Goal: Information Seeking & Learning: Find specific fact

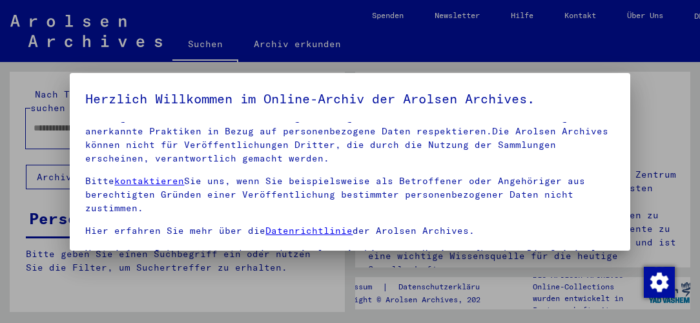
scroll to position [182, 0]
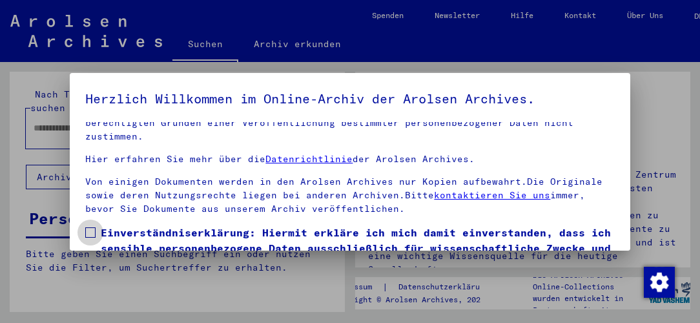
click at [89, 229] on span at bounding box center [90, 232] width 10 height 10
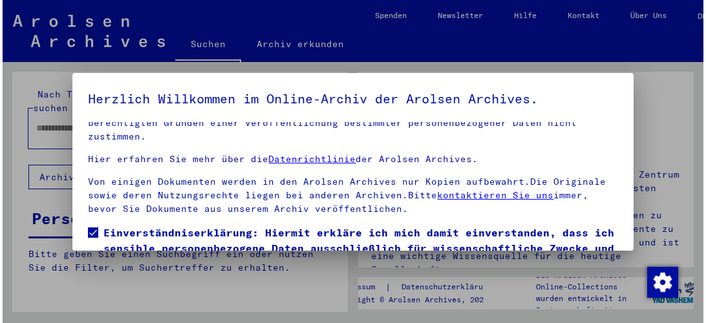
scroll to position [96, 0]
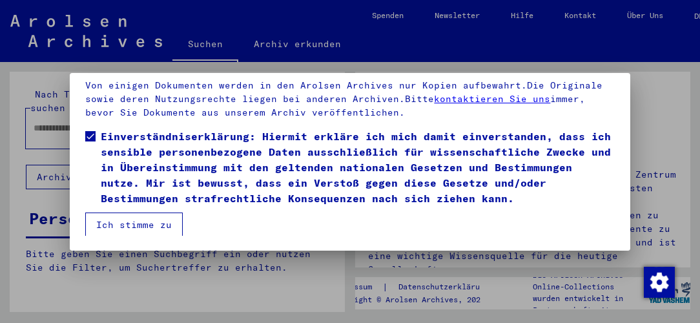
click at [96, 222] on button "Ich stimme zu" at bounding box center [134, 225] width 98 height 25
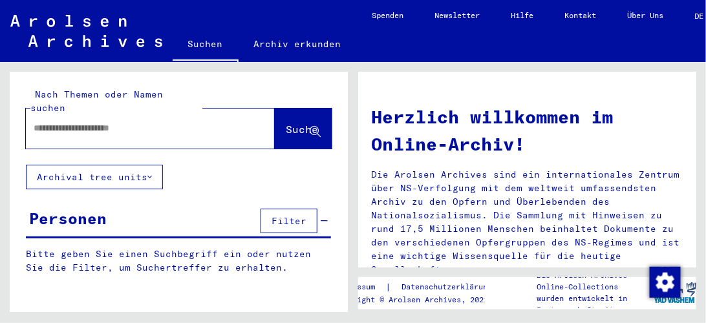
click at [81, 121] on input "text" at bounding box center [135, 128] width 202 height 14
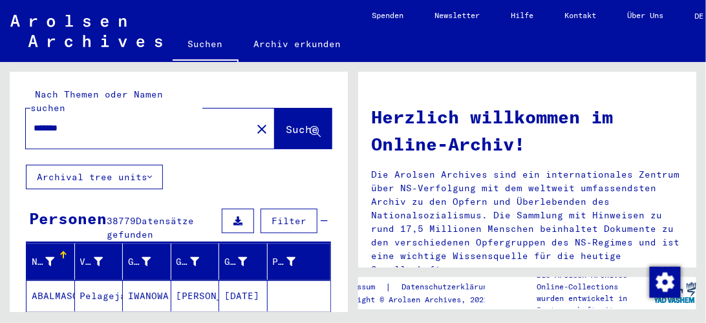
click at [39, 121] on input "*******" at bounding box center [135, 128] width 202 height 14
click at [286, 123] on span "Suche" at bounding box center [302, 129] width 32 height 13
click at [172, 121] on input "*******" at bounding box center [135, 128] width 202 height 14
click at [289, 123] on span "Suche" at bounding box center [302, 129] width 32 height 13
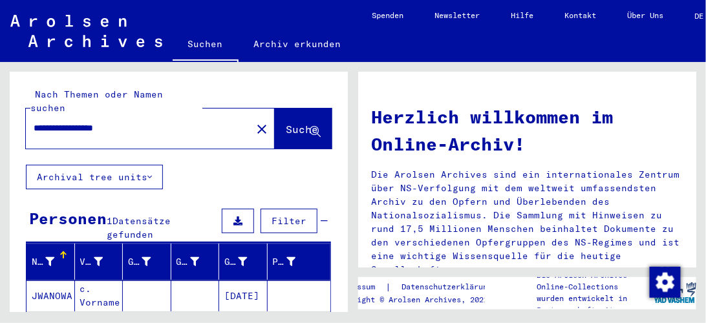
scroll to position [74, 0]
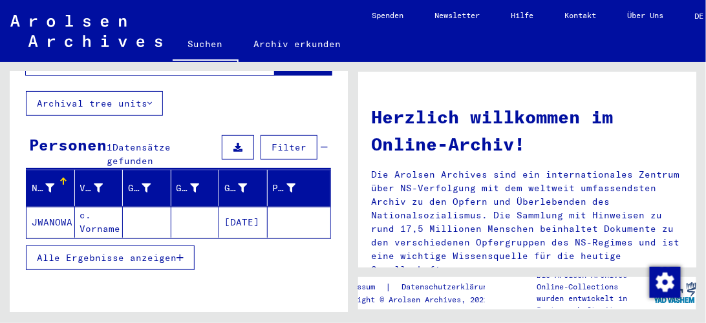
click at [203, 207] on mat-cell at bounding box center [195, 222] width 48 height 31
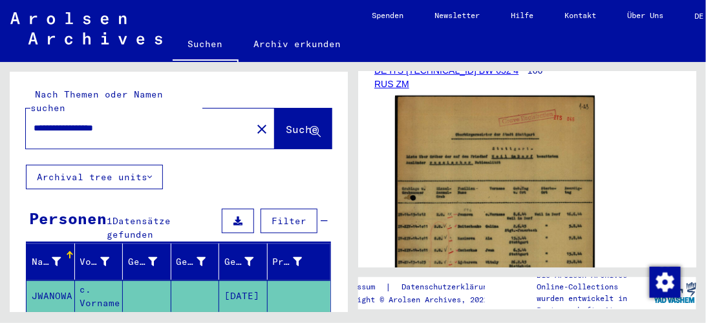
click at [174, 121] on input "**********" at bounding box center [139, 128] width 210 height 14
type input "*******"
click at [286, 123] on span "Suche" at bounding box center [302, 129] width 32 height 13
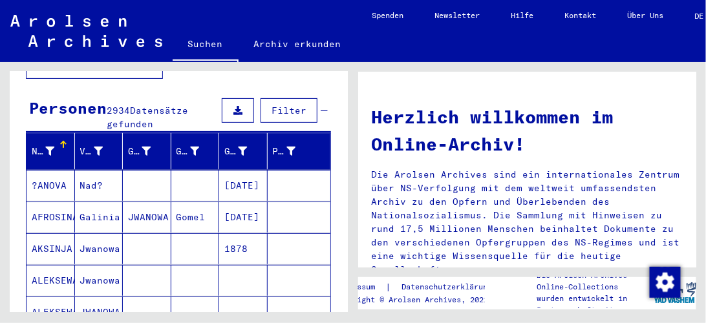
scroll to position [258, 0]
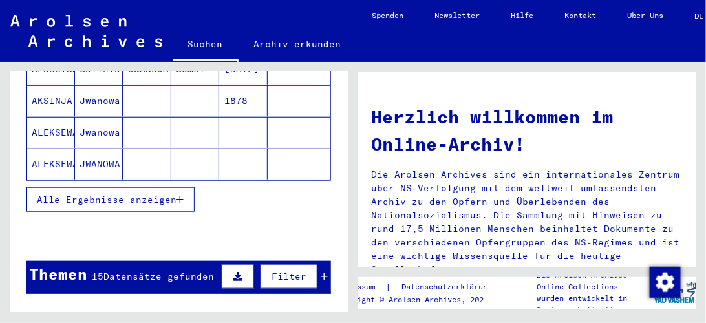
click at [124, 271] on span "Datensätze gefunden" at bounding box center [158, 277] width 110 height 12
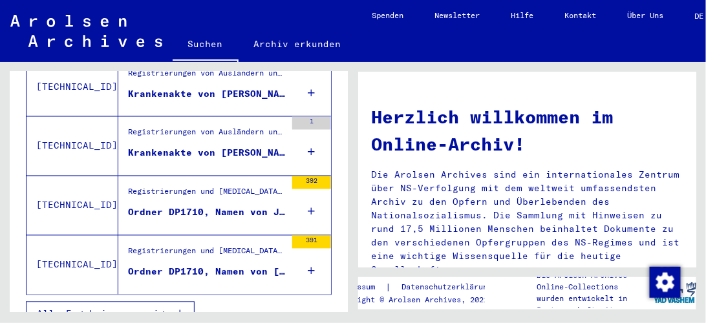
scroll to position [430, 0]
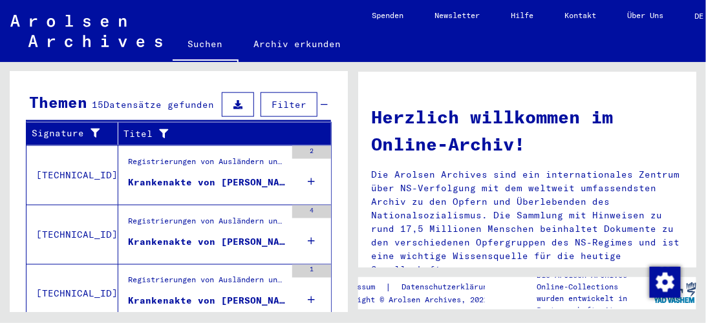
click at [166, 176] on div "Krankenakte von [PERSON_NAME]" at bounding box center [207, 183] width 158 height 14
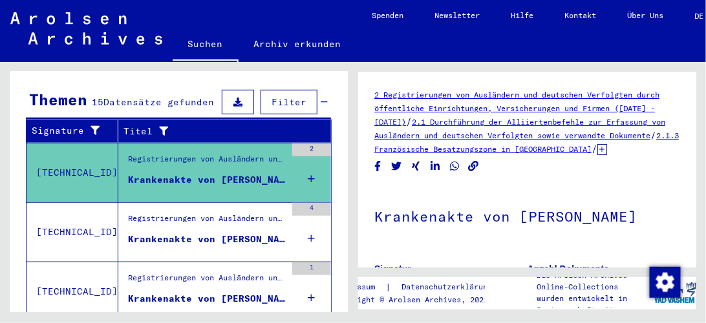
click at [209, 233] on div "Krankenakte von [PERSON_NAME] [DATE]" at bounding box center [207, 240] width 158 height 14
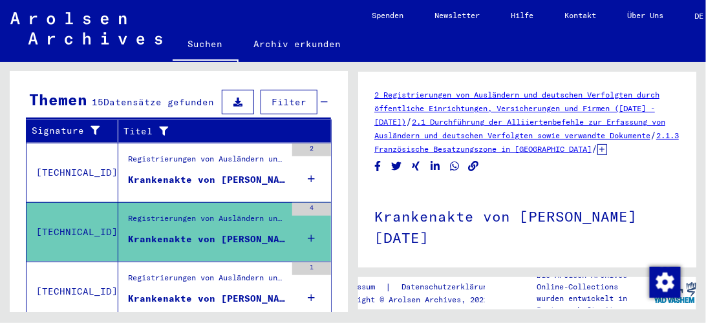
scroll to position [274, 0]
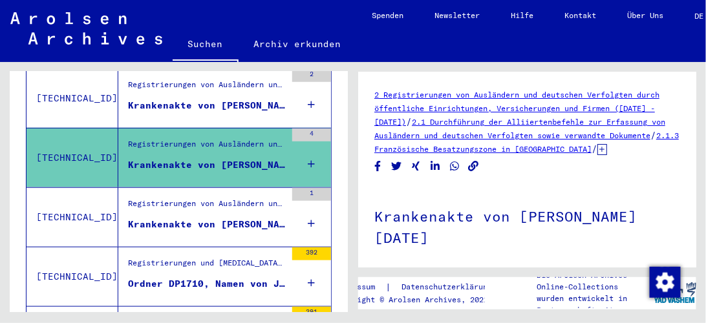
click at [215, 218] on div "Krankenakte von [PERSON_NAME]" at bounding box center [207, 225] width 158 height 14
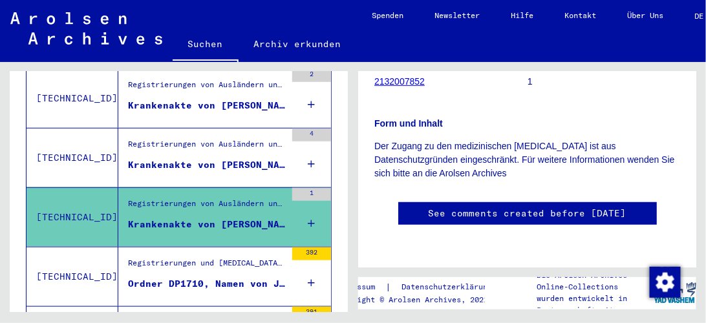
scroll to position [406, 0]
click at [240, 257] on div "Registrierungen und [MEDICAL_DATA] von Displaced Persons, Kindern und Vermisste…" at bounding box center [207, 266] width 158 height 18
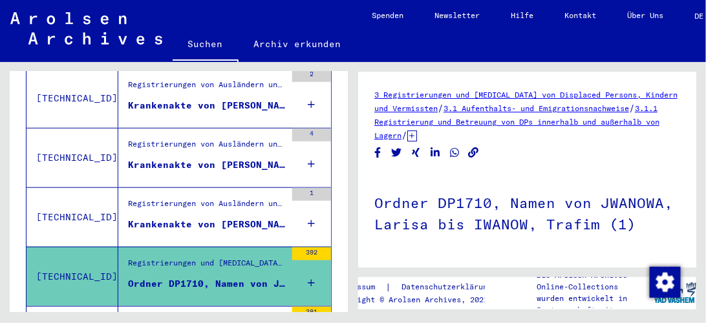
scroll to position [147, 0]
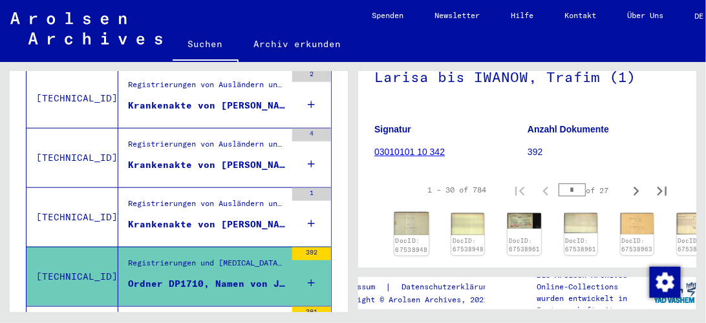
click at [416, 224] on img at bounding box center [411, 224] width 35 height 23
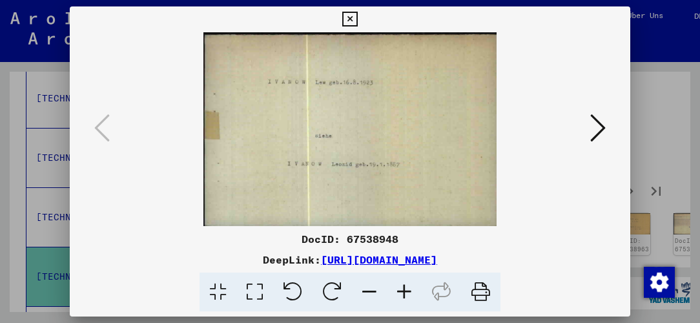
click at [594, 132] on icon at bounding box center [599, 127] width 16 height 31
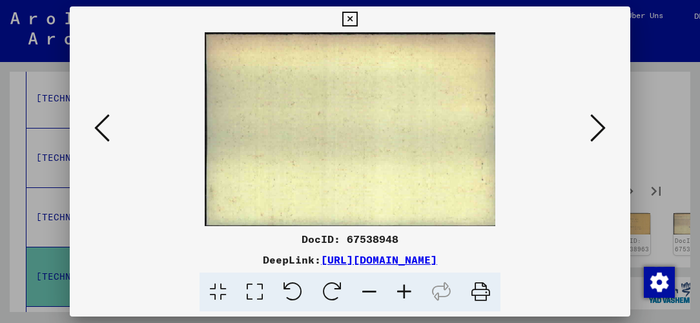
click at [598, 134] on icon at bounding box center [599, 127] width 16 height 31
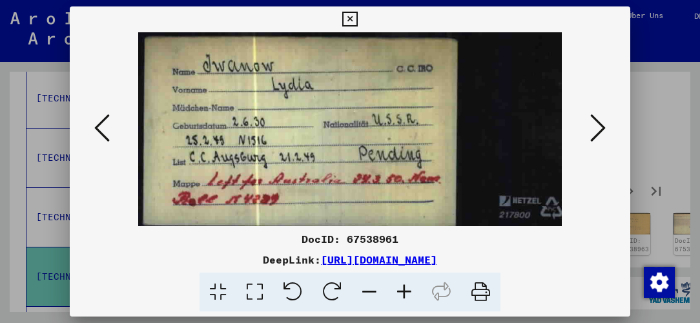
click at [605, 127] on icon at bounding box center [599, 127] width 16 height 31
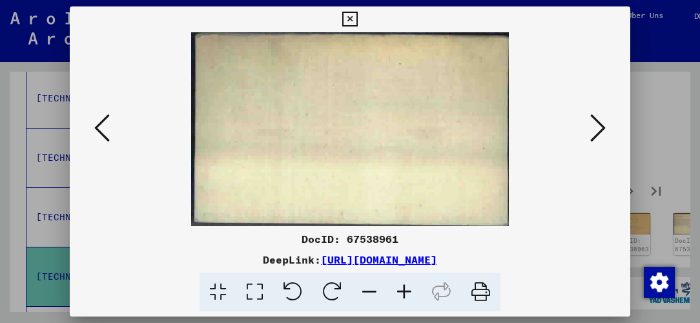
click at [605, 127] on icon at bounding box center [599, 127] width 16 height 31
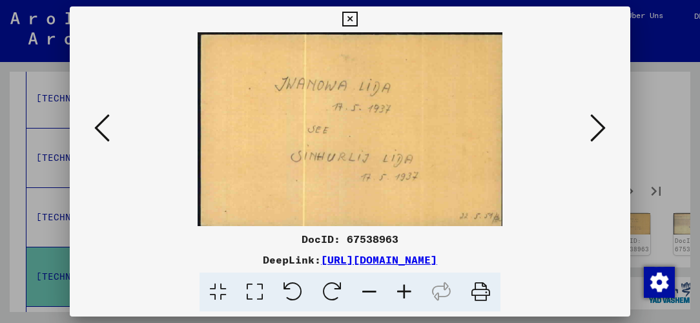
click at [605, 127] on icon at bounding box center [599, 127] width 16 height 31
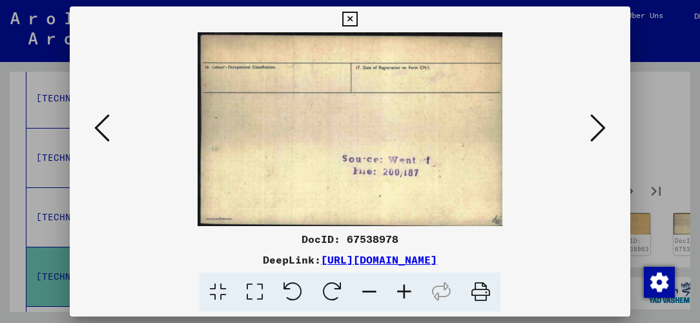
click at [606, 127] on icon at bounding box center [599, 127] width 16 height 31
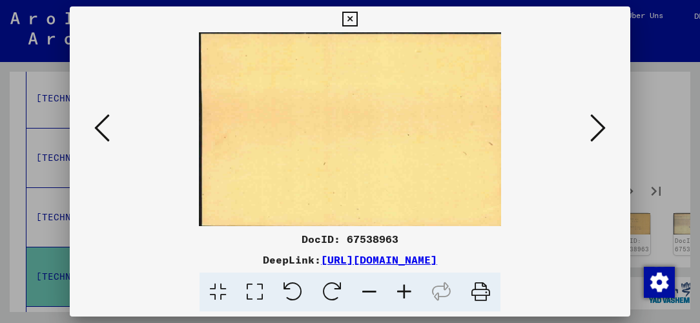
click at [608, 127] on button at bounding box center [598, 128] width 23 height 37
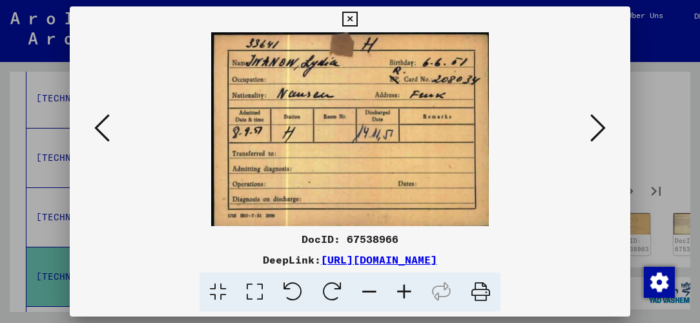
click at [606, 127] on icon at bounding box center [599, 127] width 16 height 31
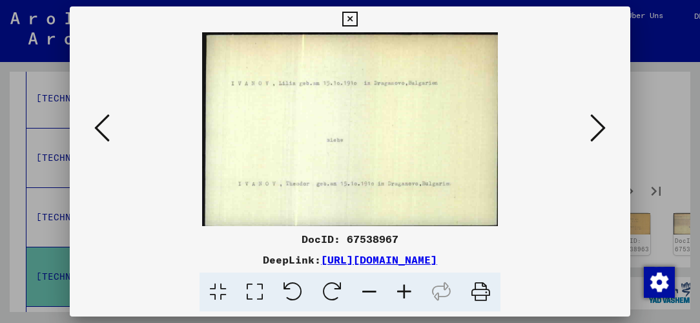
click at [606, 127] on icon at bounding box center [599, 127] width 16 height 31
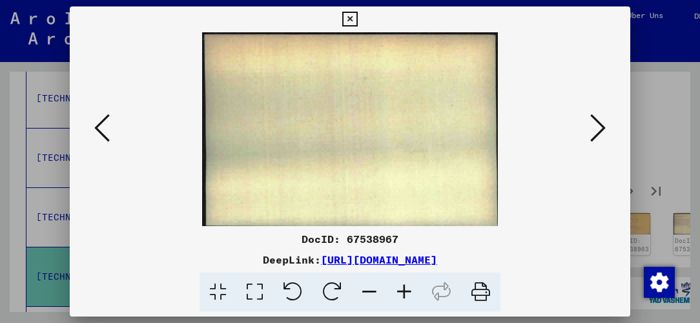
click at [606, 127] on icon at bounding box center [599, 127] width 16 height 31
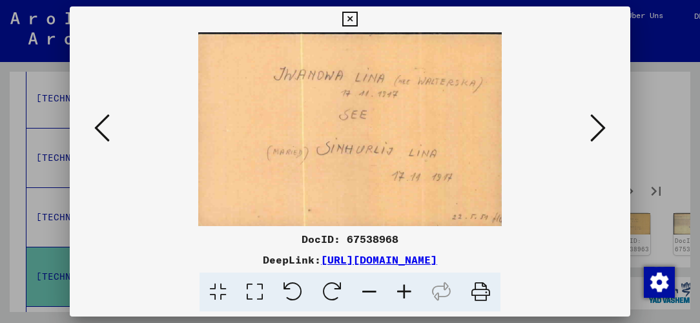
click at [606, 127] on icon at bounding box center [599, 127] width 16 height 31
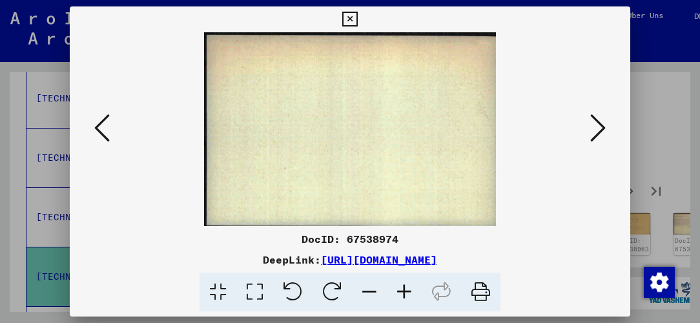
click at [606, 127] on icon at bounding box center [599, 127] width 16 height 31
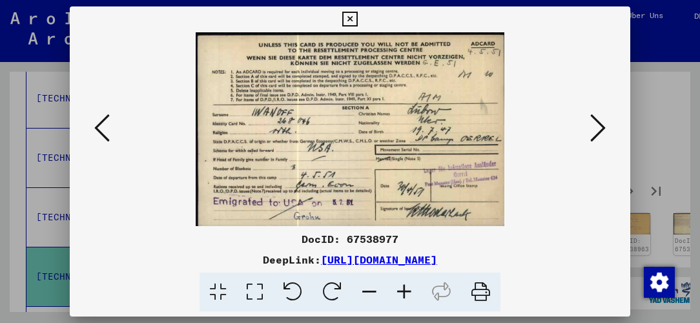
click at [606, 127] on icon at bounding box center [599, 127] width 16 height 31
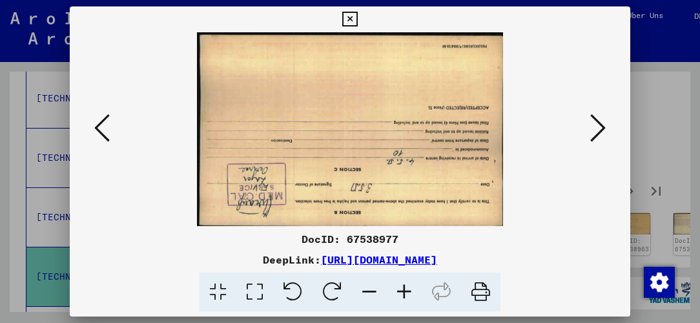
click at [606, 127] on icon at bounding box center [599, 127] width 16 height 31
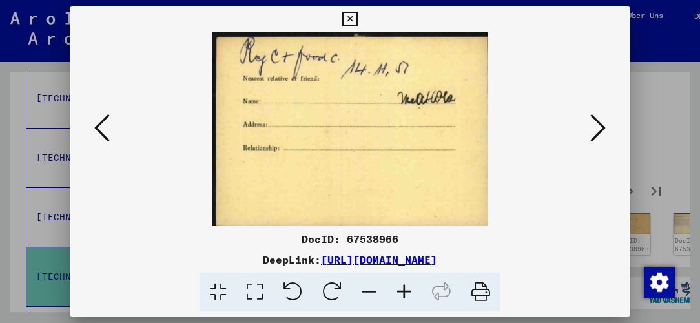
click at [606, 127] on icon at bounding box center [599, 127] width 16 height 31
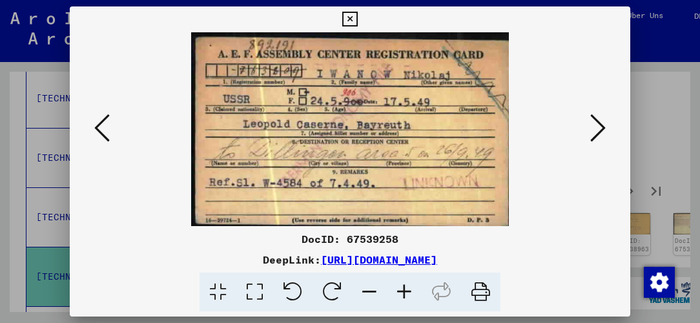
click at [606, 127] on icon at bounding box center [599, 127] width 16 height 31
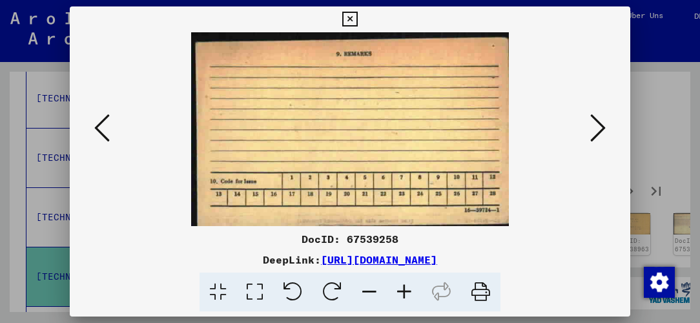
click at [608, 129] on button at bounding box center [598, 128] width 23 height 37
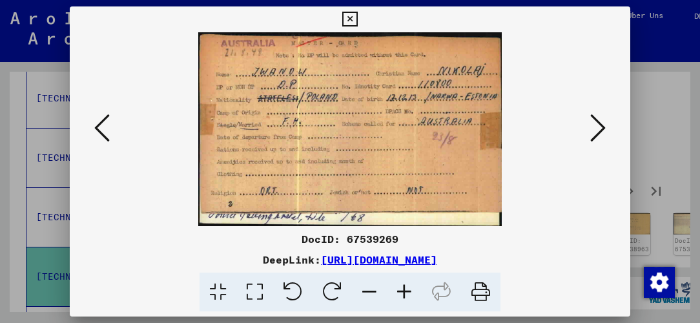
click at [608, 129] on button at bounding box center [598, 128] width 23 height 37
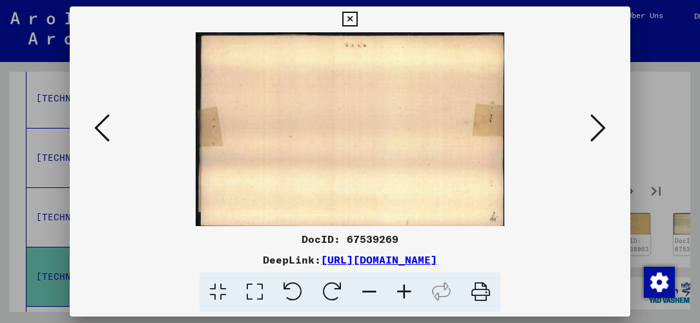
click at [606, 129] on icon at bounding box center [599, 127] width 16 height 31
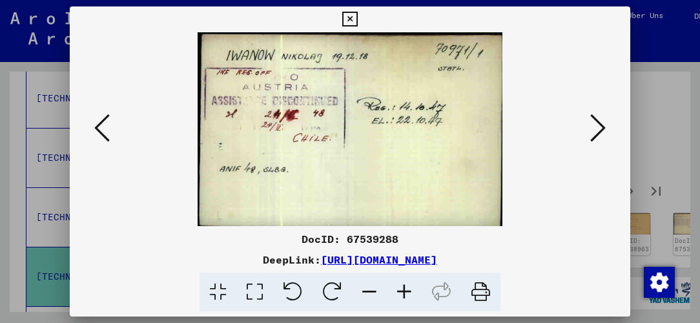
click at [606, 129] on icon at bounding box center [599, 127] width 16 height 31
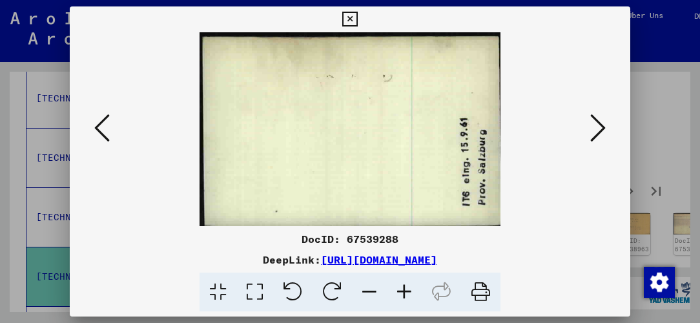
click at [606, 129] on icon at bounding box center [599, 127] width 16 height 31
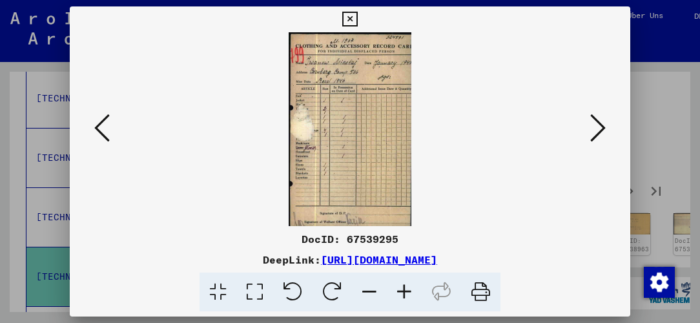
click at [605, 129] on icon at bounding box center [599, 127] width 16 height 31
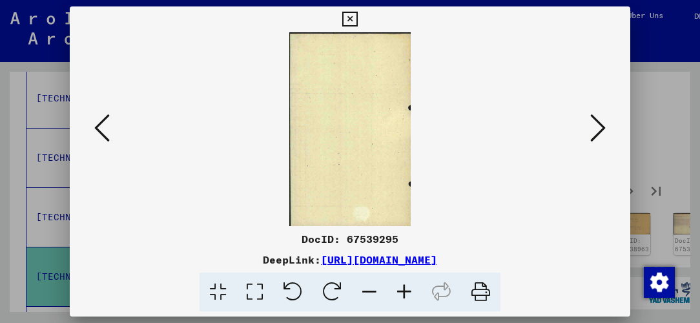
click at [605, 129] on icon at bounding box center [599, 127] width 16 height 31
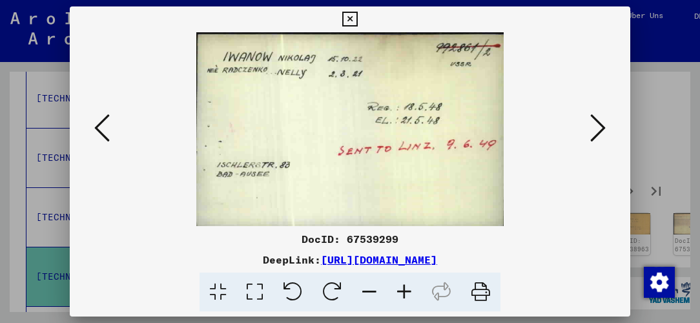
click at [358, 13] on button at bounding box center [350, 19] width 23 height 26
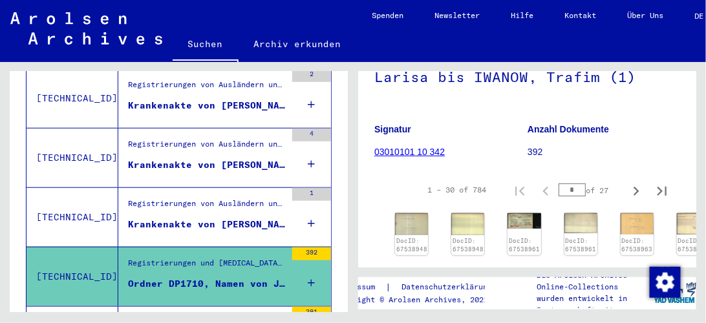
scroll to position [384, 0]
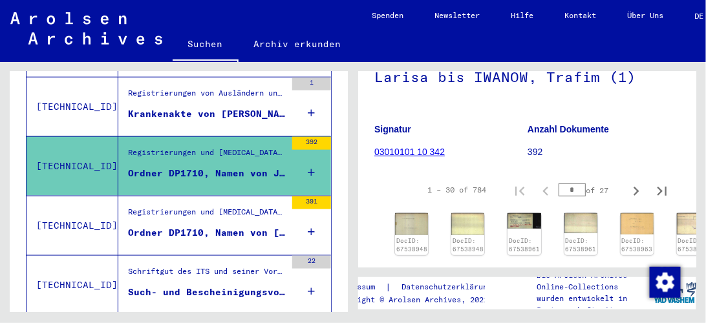
click at [235, 206] on div "Registrierungen und [MEDICAL_DATA] von Displaced Persons, Kindern und Vermisste…" at bounding box center [207, 215] width 158 height 18
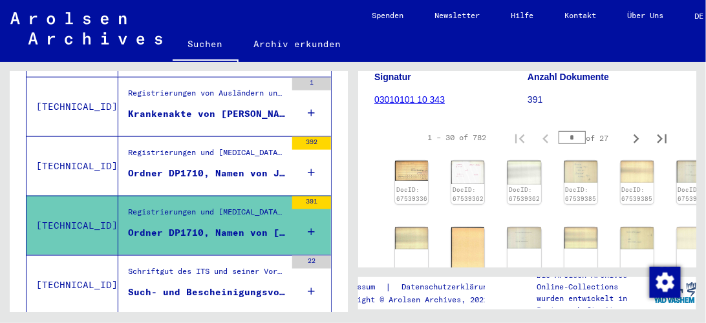
scroll to position [458, 0]
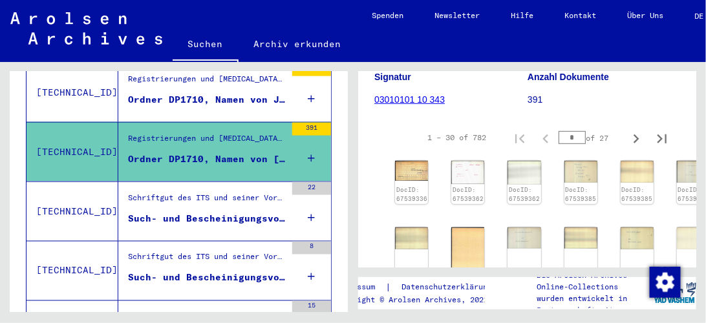
click at [269, 212] on div "Such- und Bescheinigungsvorgang Nr. 1.369.325 für ILJASSOWA, [GEOGRAPHIC_DATA] …" at bounding box center [207, 219] width 158 height 14
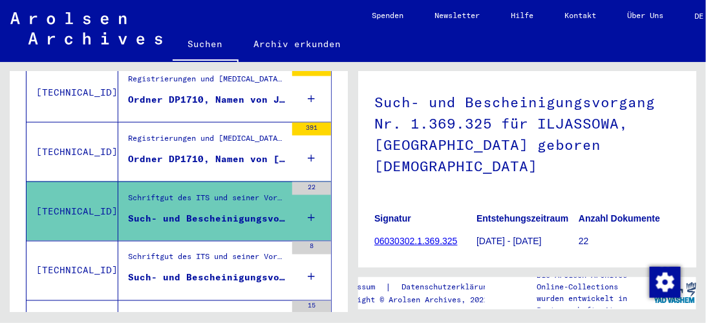
scroll to position [184, 0]
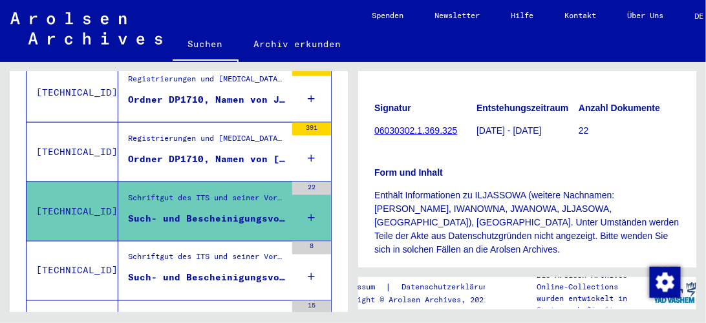
click at [292, 243] on div "8" at bounding box center [311, 271] width 39 height 58
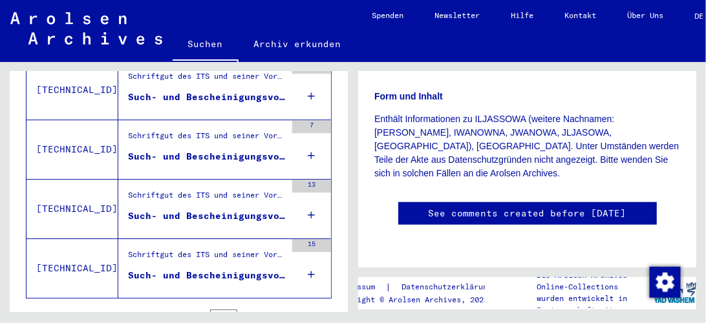
scroll to position [1014, 0]
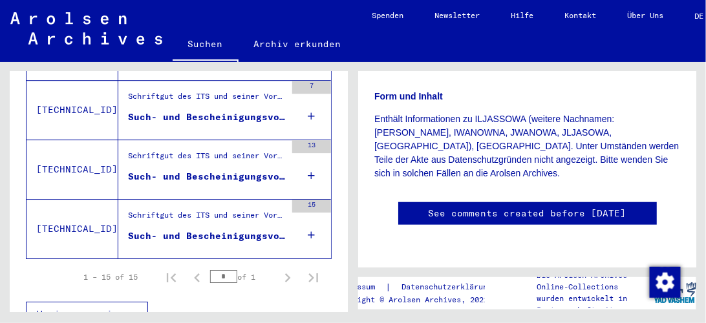
click at [184, 209] on div "Schriftgut des ITS und seiner Vorgänger > Bearbeitung von Anfragen > Fallbezoge…" at bounding box center [207, 218] width 158 height 18
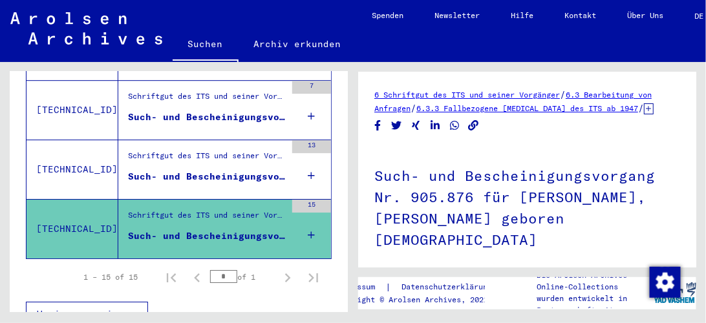
click at [187, 150] on div "Schriftgut des ITS und seiner Vorgänger > Bearbeitung von Anfragen > Fallbezoge…" at bounding box center [207, 159] width 158 height 18
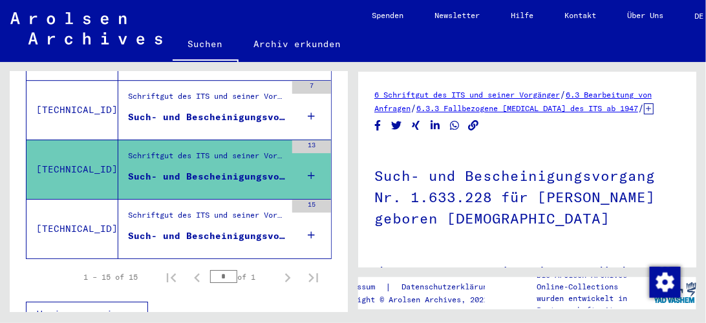
click at [183, 90] on div "Schriftgut des ITS und seiner Vorgänger > Bearbeitung von Anfragen > Fallbezoge…" at bounding box center [207, 99] width 158 height 18
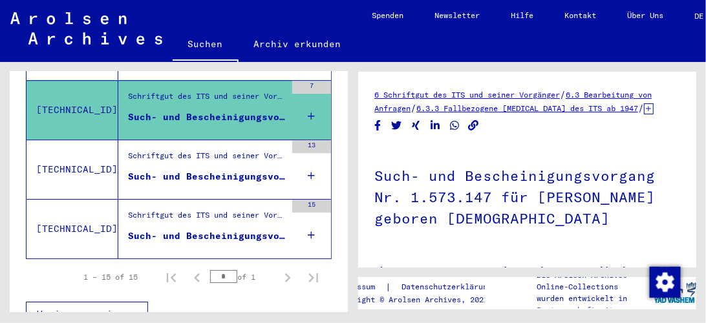
scroll to position [903, 0]
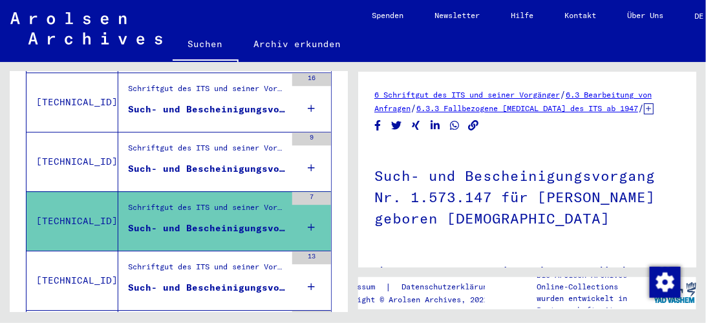
click at [189, 142] on div "Schriftgut des ITS und seiner Vorgänger > Bearbeitung von Anfragen > Fallbezoge…" at bounding box center [207, 151] width 158 height 18
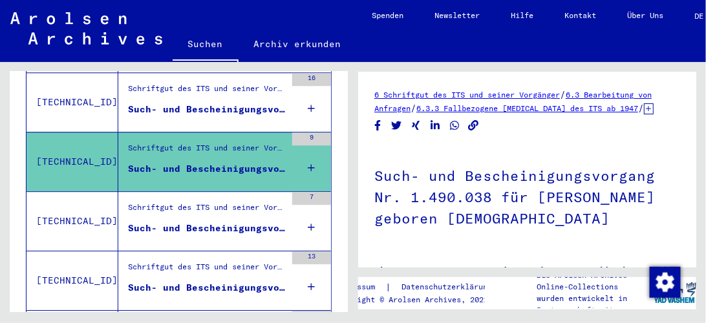
click at [184, 103] on div "Such- und Bescheinigungsvorgang Nr. 1.490.037 für [PERSON_NAME] geboren [DEMOGR…" at bounding box center [207, 110] width 158 height 14
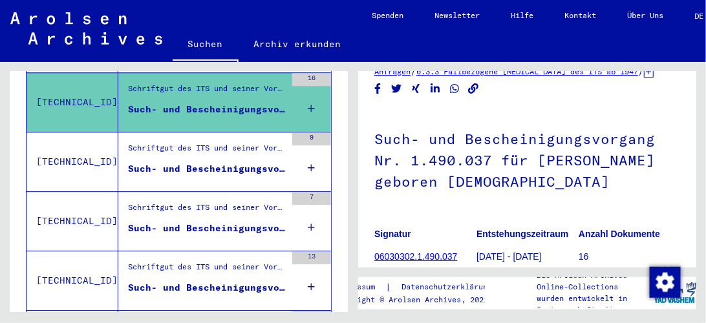
scroll to position [110, 0]
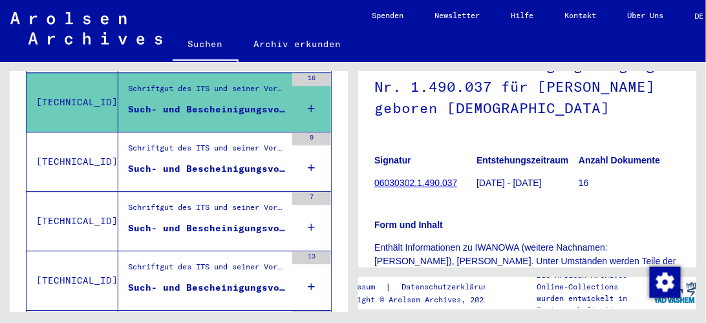
click at [400, 182] on link "06030302.1.490.037" at bounding box center [415, 183] width 83 height 10
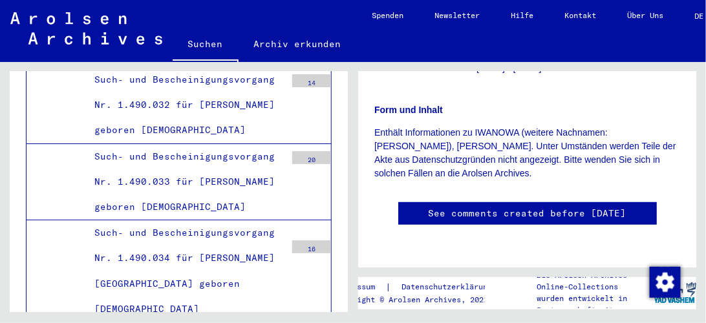
scroll to position [302, 0]
click at [461, 207] on link "See comments created before [DATE]" at bounding box center [527, 214] width 198 height 14
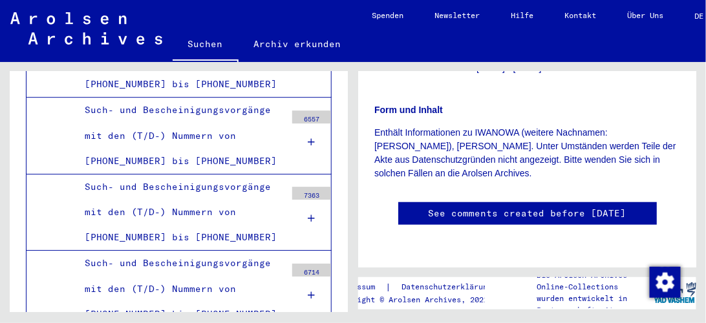
scroll to position [34149, 0]
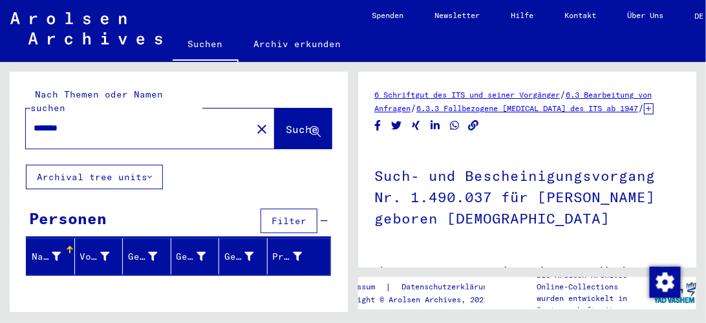
click at [106, 121] on input "*******" at bounding box center [139, 128] width 210 height 14
type input "*"
click at [286, 123] on span "Suche" at bounding box center [302, 129] width 32 height 13
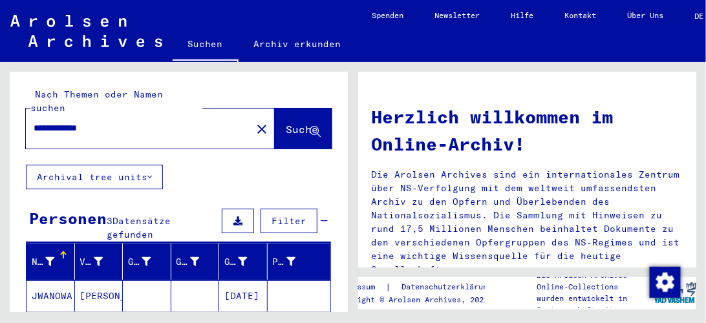
scroll to position [110, 0]
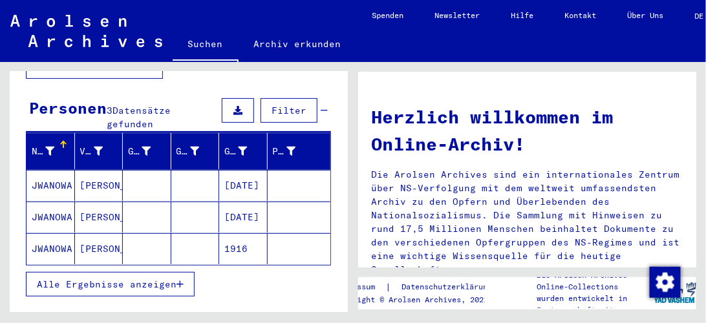
click at [308, 170] on mat-cell at bounding box center [298, 185] width 63 height 31
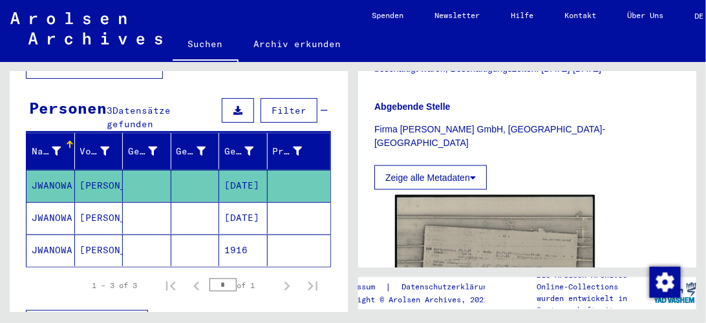
scroll to position [479, 0]
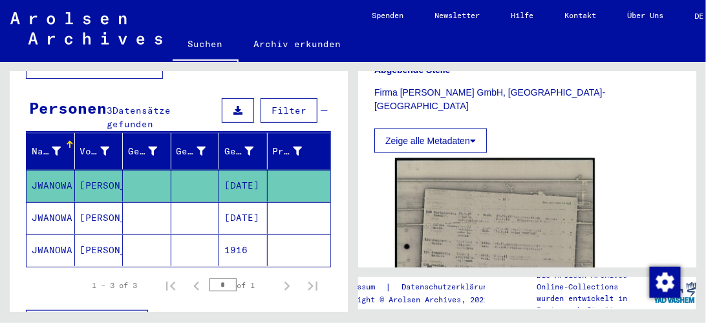
click at [306, 202] on mat-cell at bounding box center [298, 218] width 63 height 32
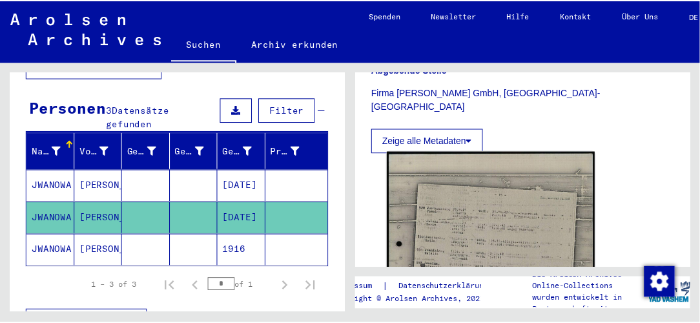
scroll to position [627, 0]
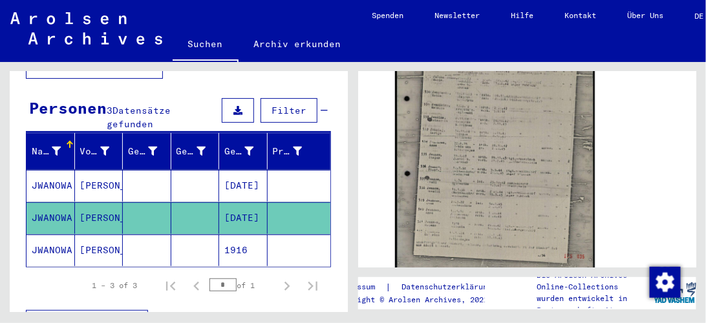
click at [292, 235] on mat-cell at bounding box center [298, 251] width 63 height 32
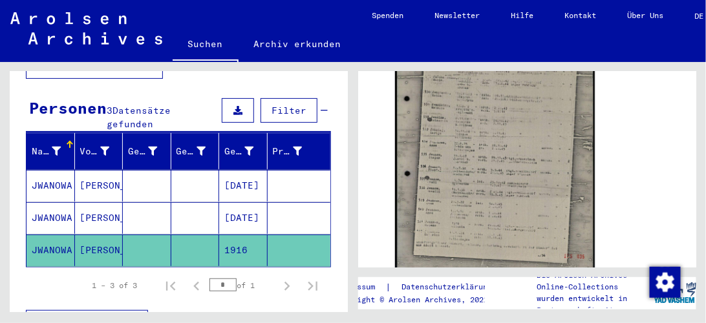
click at [287, 170] on mat-cell at bounding box center [298, 186] width 63 height 32
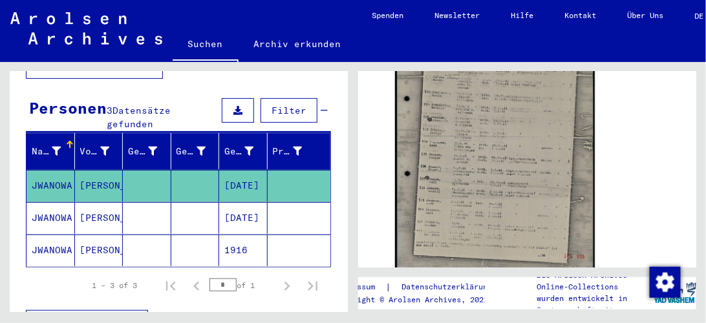
click at [182, 170] on mat-cell at bounding box center [195, 186] width 48 height 32
click at [288, 204] on mat-cell at bounding box center [298, 218] width 63 height 32
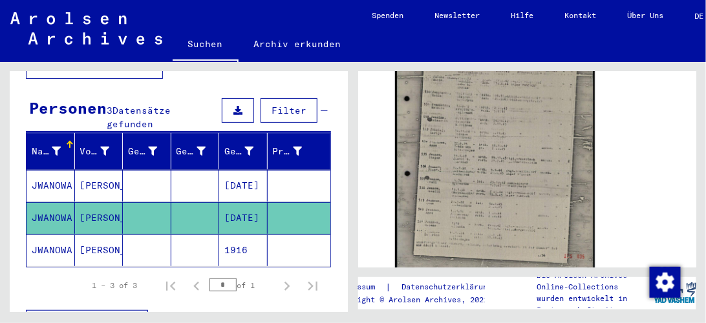
click at [295, 235] on mat-cell at bounding box center [298, 251] width 63 height 32
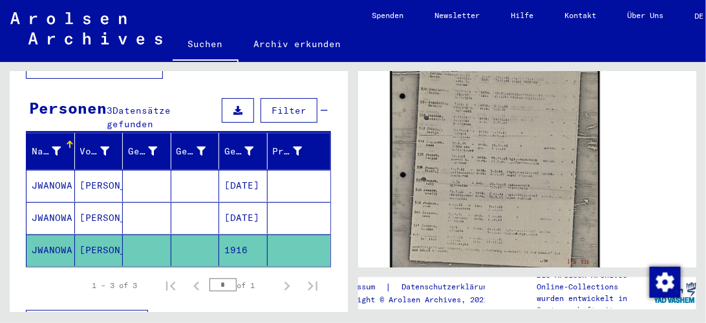
click at [491, 165] on img at bounding box center [494, 143] width 209 height 278
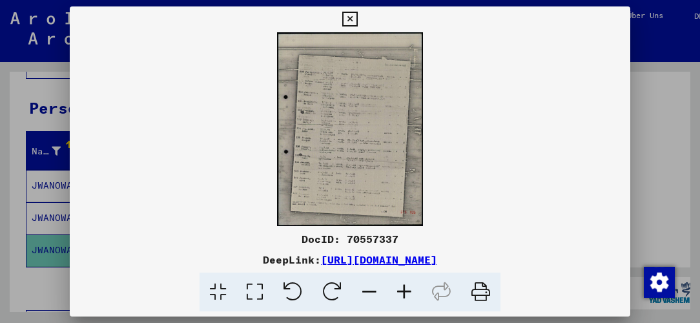
click at [401, 289] on icon at bounding box center [404, 292] width 35 height 39
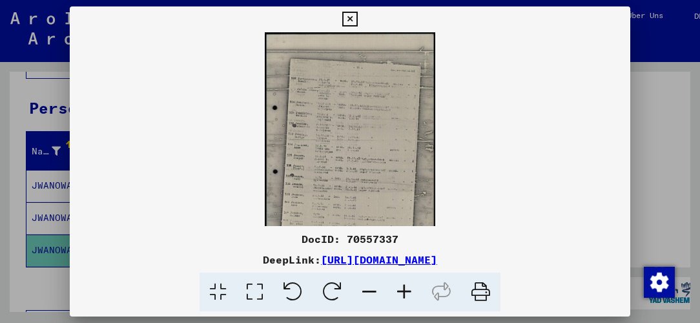
click at [401, 289] on icon at bounding box center [404, 292] width 35 height 39
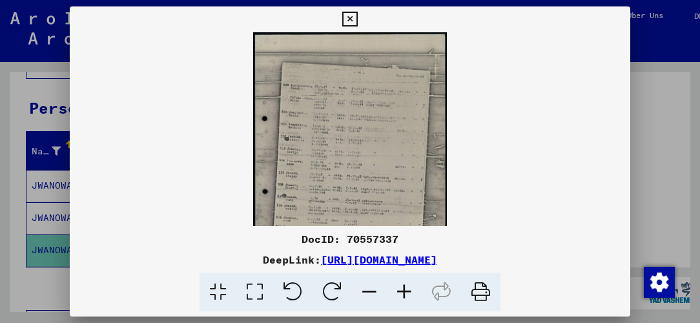
click at [401, 289] on icon at bounding box center [404, 292] width 35 height 39
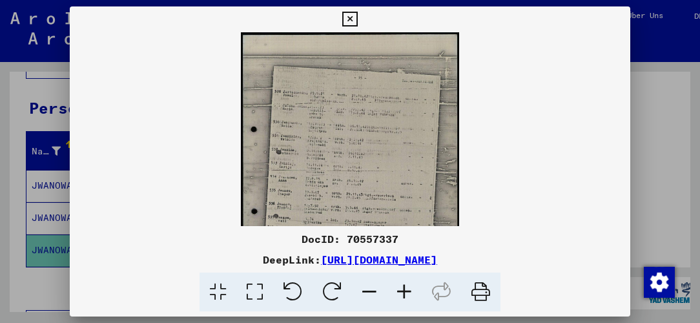
click at [401, 289] on icon at bounding box center [404, 292] width 35 height 39
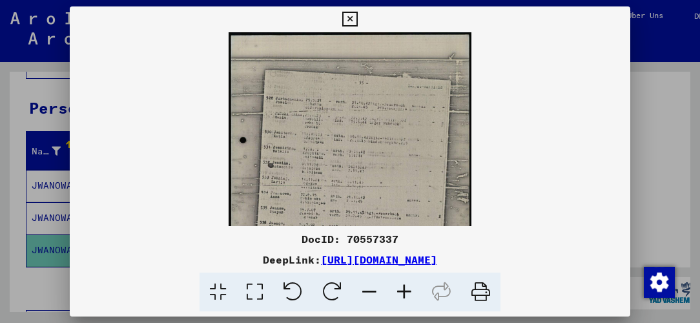
click at [401, 289] on icon at bounding box center [404, 292] width 35 height 39
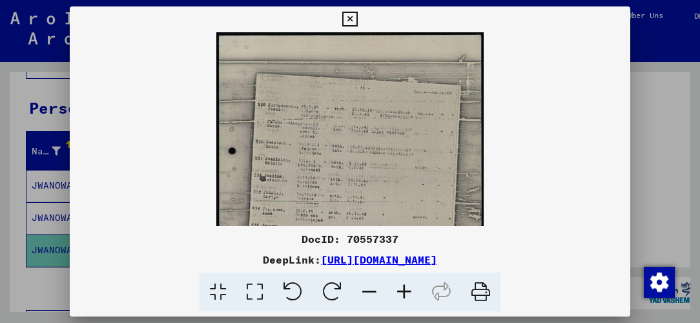
click at [401, 289] on icon at bounding box center [404, 292] width 35 height 39
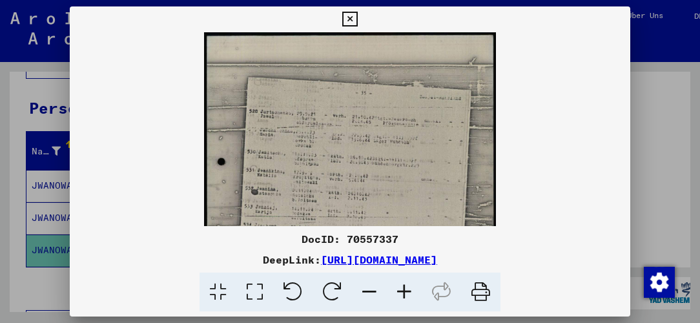
click at [401, 289] on icon at bounding box center [404, 292] width 35 height 39
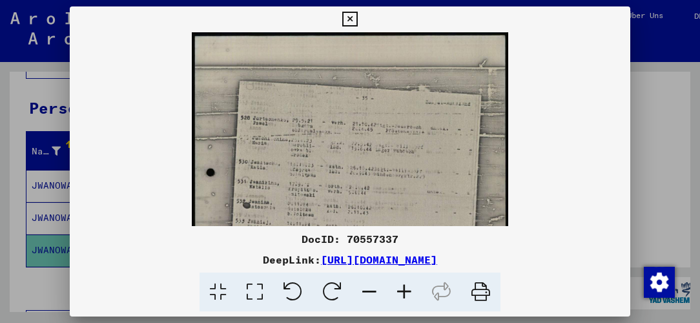
click at [401, 289] on icon at bounding box center [404, 292] width 35 height 39
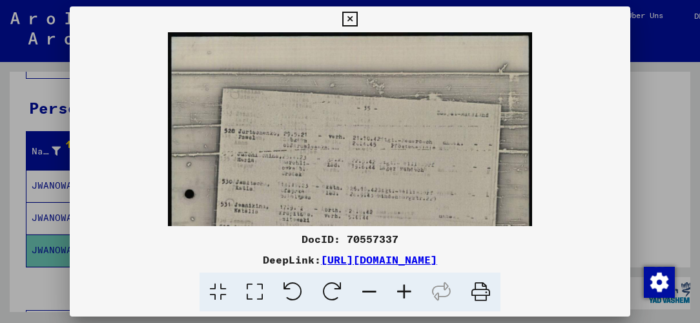
click at [401, 289] on icon at bounding box center [404, 292] width 35 height 39
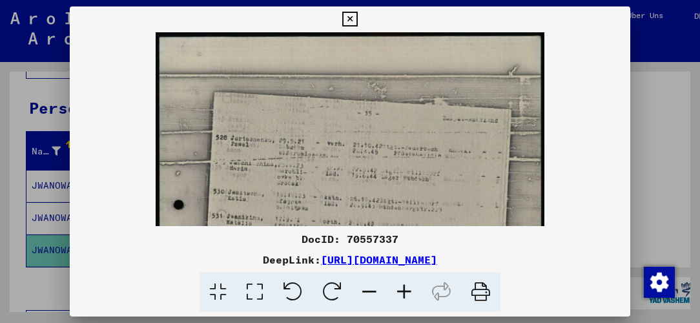
click at [401, 289] on icon at bounding box center [404, 292] width 35 height 39
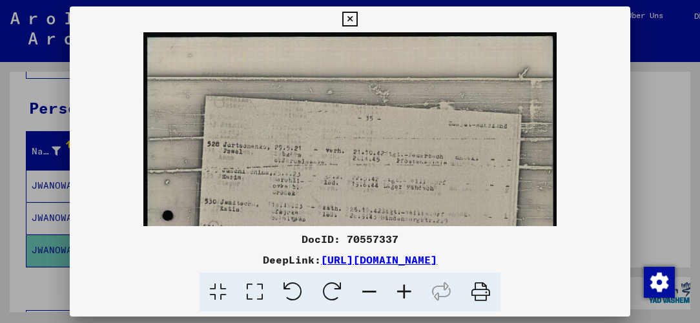
click at [401, 289] on icon at bounding box center [404, 292] width 35 height 39
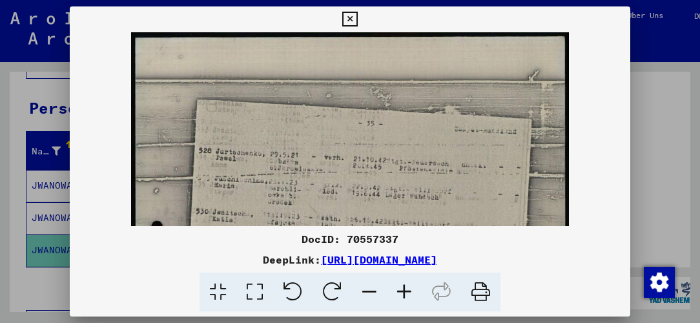
click at [401, 289] on icon at bounding box center [404, 292] width 35 height 39
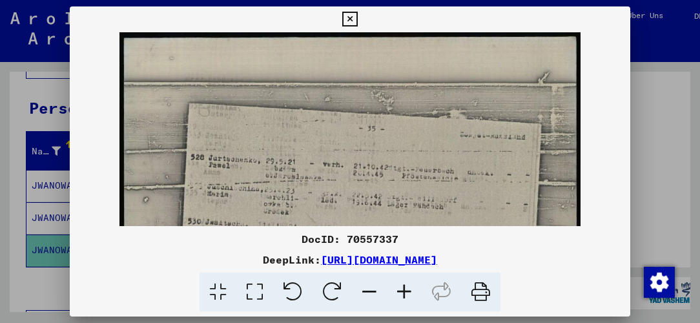
click at [401, 289] on icon at bounding box center [404, 292] width 35 height 39
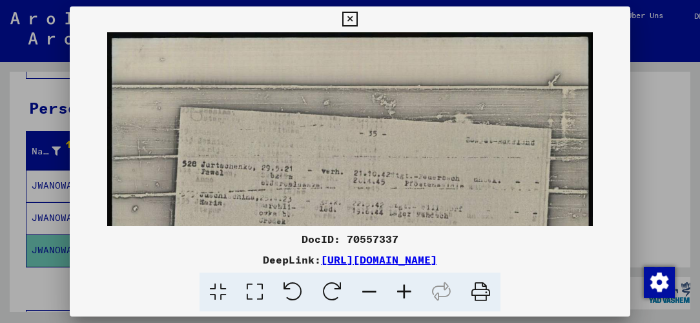
click at [401, 289] on icon at bounding box center [404, 292] width 35 height 39
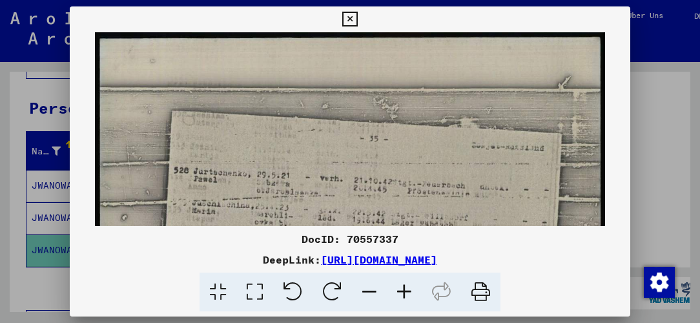
click at [401, 289] on icon at bounding box center [404, 292] width 35 height 39
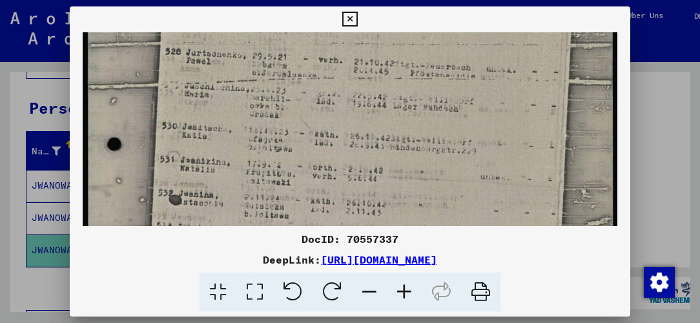
scroll to position [131, 0]
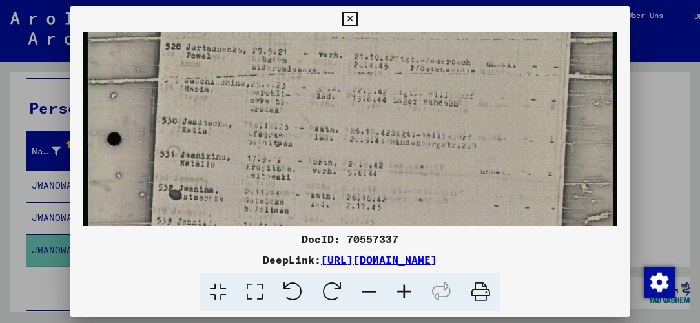
drag, startPoint x: 390, startPoint y: 189, endPoint x: 352, endPoint y: 68, distance: 125.9
click at [359, 60] on img at bounding box center [350, 257] width 535 height 711
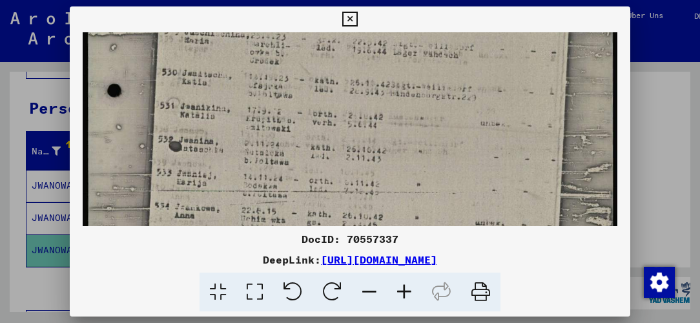
scroll to position [181, 0]
drag, startPoint x: 338, startPoint y: 133, endPoint x: 327, endPoint y: 83, distance: 51.0
click at [327, 83] on img at bounding box center [350, 206] width 535 height 711
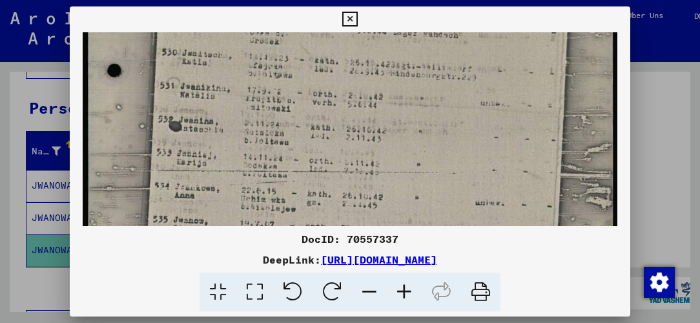
scroll to position [243, 0]
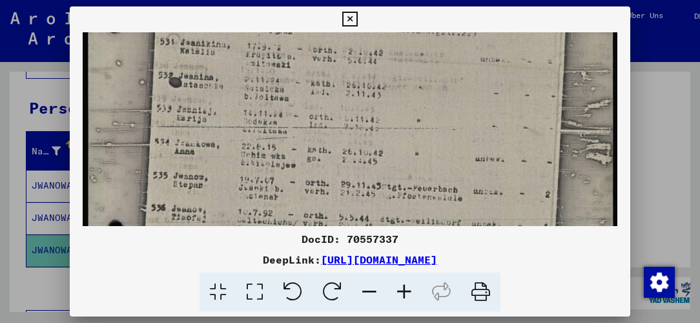
drag, startPoint x: 316, startPoint y: 145, endPoint x: 305, endPoint y: 83, distance: 62.4
click at [305, 83] on img at bounding box center [350, 144] width 535 height 711
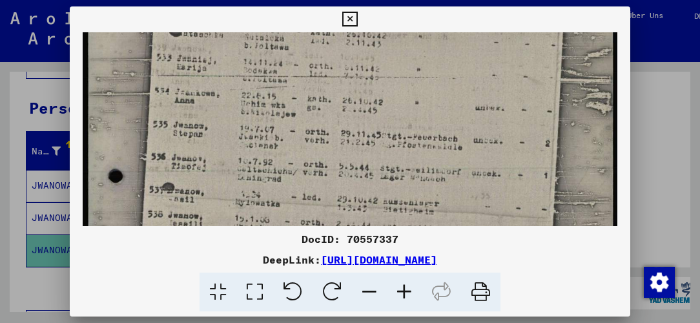
scroll to position [295, 0]
drag, startPoint x: 339, startPoint y: 167, endPoint x: 298, endPoint y: 118, distance: 63.7
click at [298, 118] on img at bounding box center [350, 92] width 535 height 711
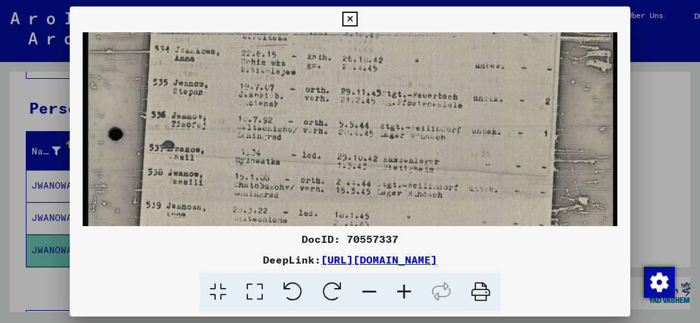
scroll to position [340, 0]
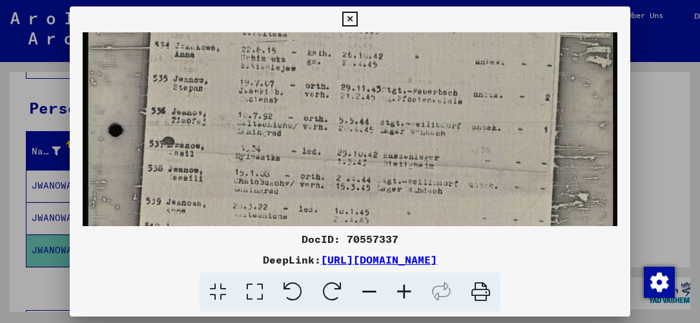
drag, startPoint x: 288, startPoint y: 165, endPoint x: 282, endPoint y: 122, distance: 43.8
click at [282, 122] on img at bounding box center [350, 47] width 535 height 711
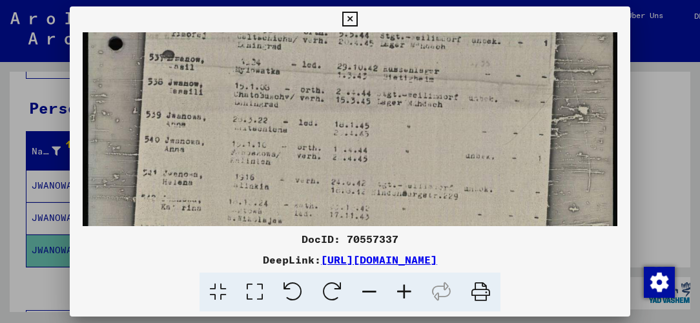
scroll to position [427, 0]
drag, startPoint x: 281, startPoint y: 165, endPoint x: 280, endPoint y: 80, distance: 84.7
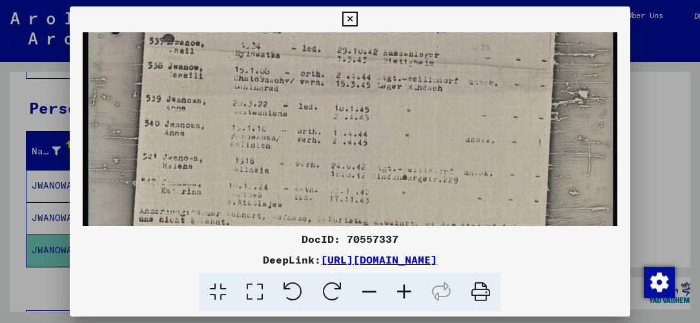
scroll to position [441, 0]
drag, startPoint x: 291, startPoint y: 156, endPoint x: 297, endPoint y: 142, distance: 15.1
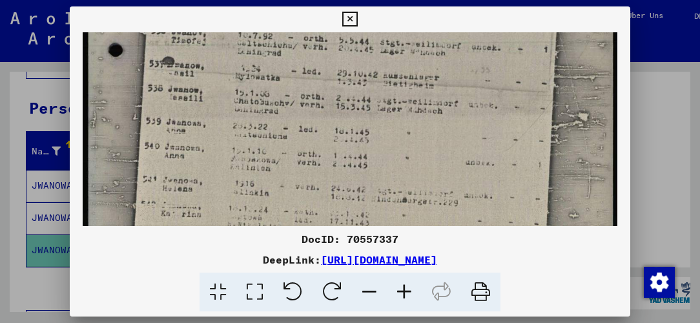
scroll to position [417, 0]
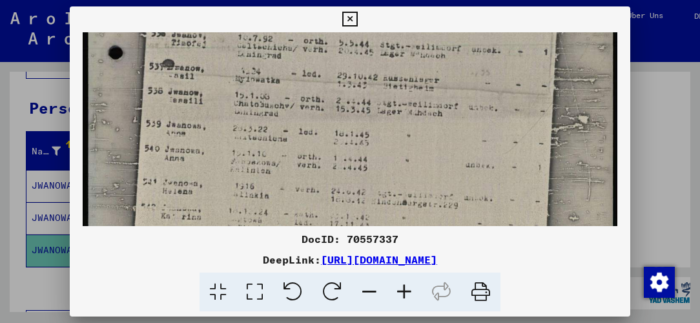
drag, startPoint x: 375, startPoint y: 112, endPoint x: 374, endPoint y: 136, distance: 23.9
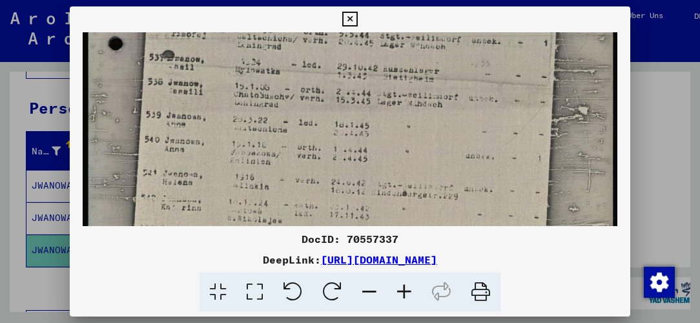
scroll to position [433, 0]
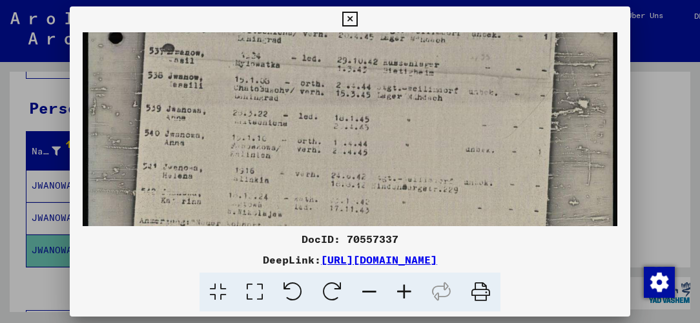
drag, startPoint x: 386, startPoint y: 94, endPoint x: 384, endPoint y: 82, distance: 12.4
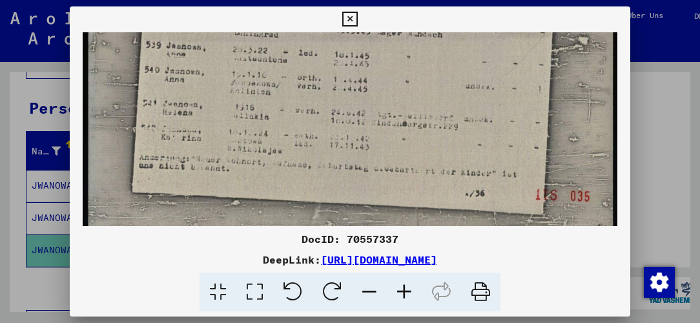
scroll to position [501, 0]
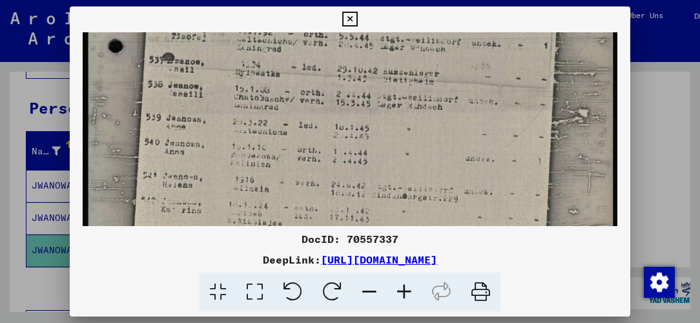
drag, startPoint x: 373, startPoint y: 134, endPoint x: 378, endPoint y: 146, distance: 12.7
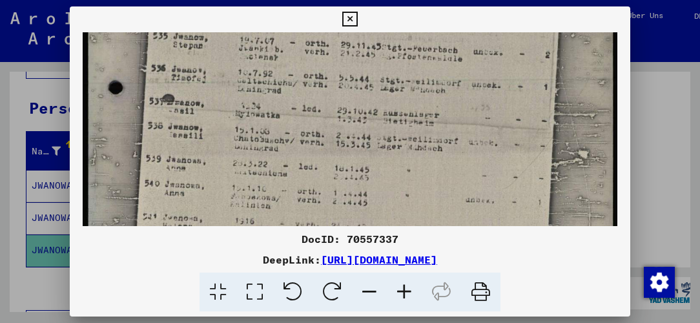
scroll to position [362, 0]
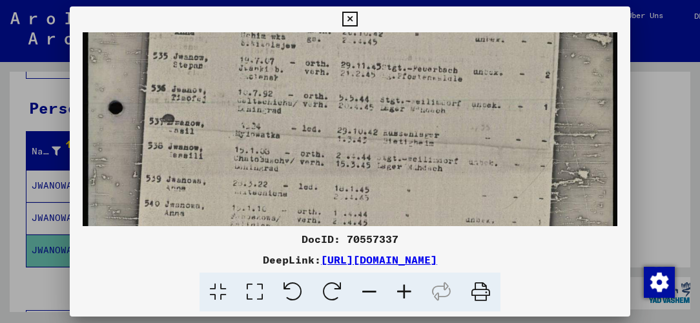
drag, startPoint x: 388, startPoint y: 70, endPoint x: 397, endPoint y: 131, distance: 62.0
click at [397, 131] on img at bounding box center [350, 25] width 535 height 711
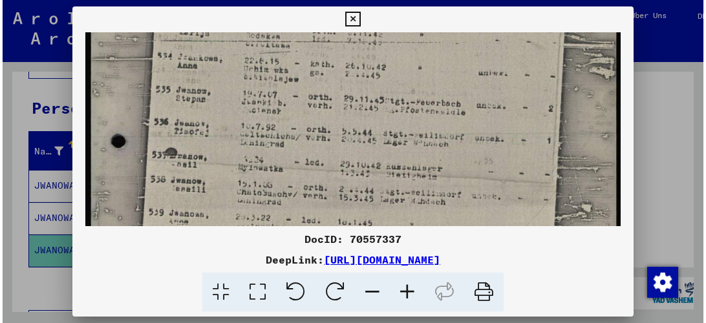
scroll to position [325, 0]
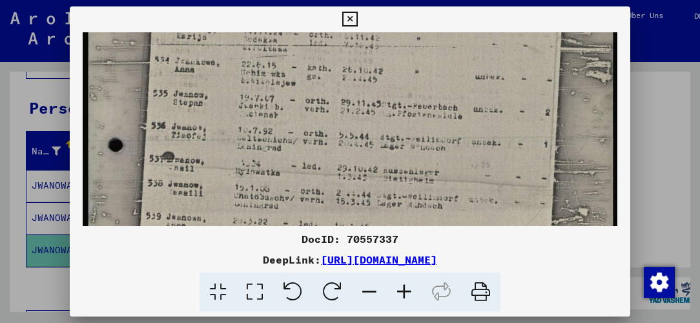
drag, startPoint x: 390, startPoint y: 81, endPoint x: 391, endPoint y: 119, distance: 38.1
click at [391, 119] on img at bounding box center [350, 62] width 535 height 711
click at [354, 16] on icon at bounding box center [349, 20] width 15 height 16
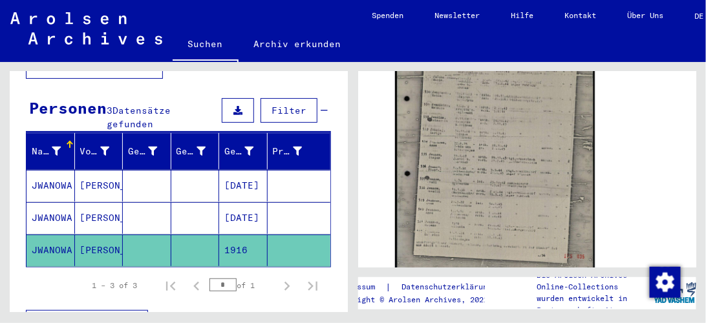
click at [311, 202] on mat-cell at bounding box center [298, 218] width 63 height 32
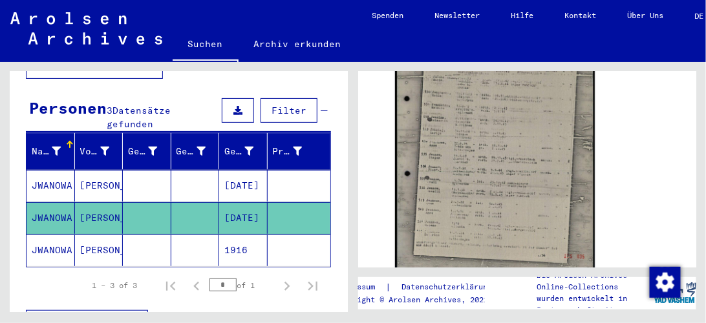
click at [296, 171] on mat-cell at bounding box center [298, 186] width 63 height 32
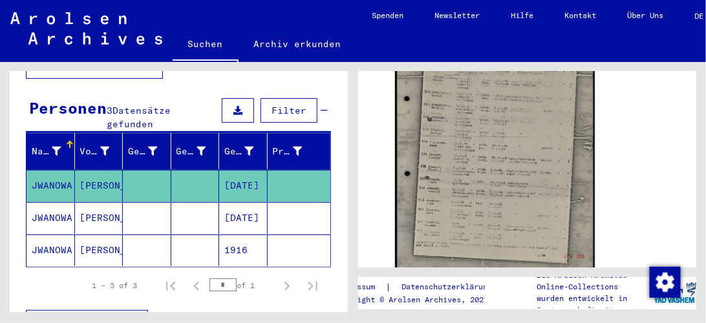
drag, startPoint x: 247, startPoint y: 171, endPoint x: 280, endPoint y: 178, distance: 33.1
click at [280, 178] on mat-row "JWANOWA Anna [DATE]" at bounding box center [178, 186] width 304 height 32
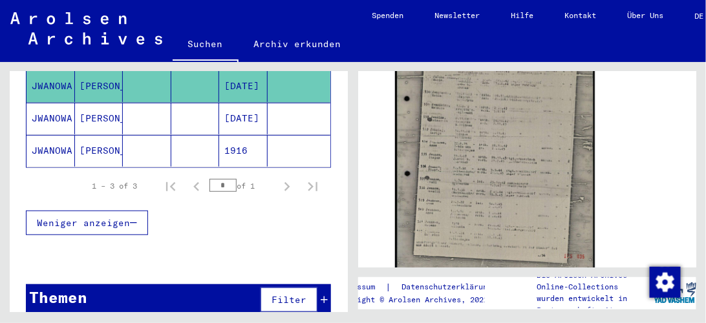
scroll to position [25, 0]
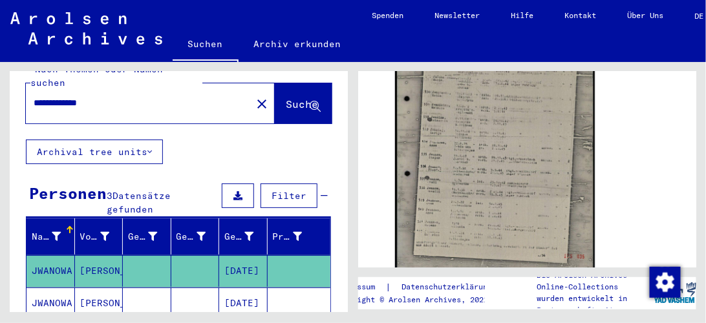
click at [171, 255] on mat-cell at bounding box center [195, 271] width 48 height 32
click at [225, 255] on mat-cell "[DATE]" at bounding box center [243, 271] width 48 height 32
click at [302, 288] on mat-cell at bounding box center [298, 304] width 63 height 32
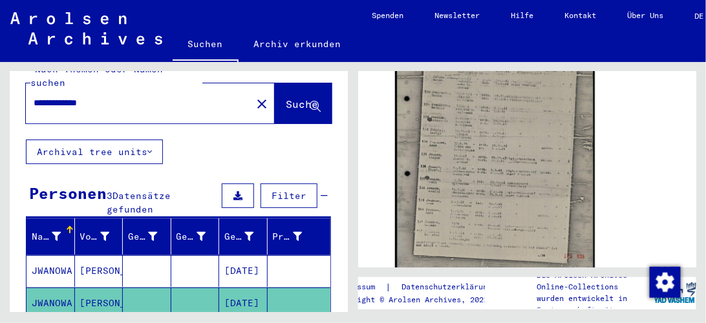
click at [300, 288] on mat-cell at bounding box center [298, 304] width 63 height 32
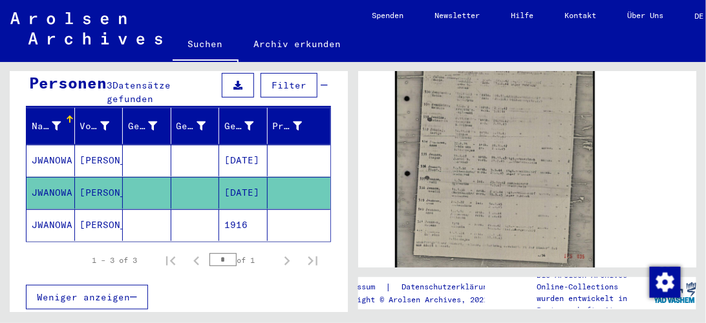
click at [287, 209] on mat-cell at bounding box center [298, 225] width 63 height 32
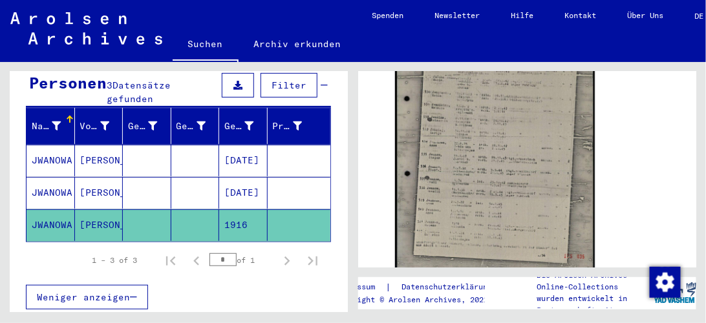
click at [287, 209] on mat-cell at bounding box center [298, 225] width 63 height 32
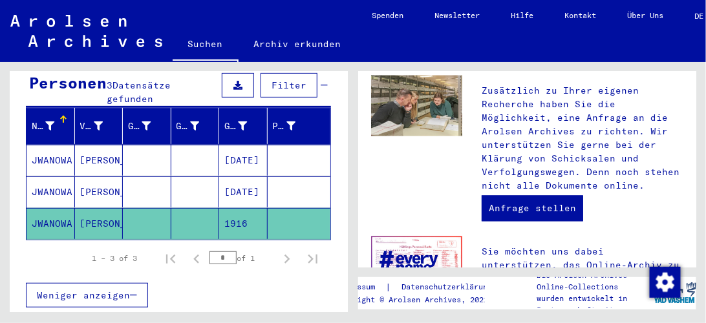
type input "*******"
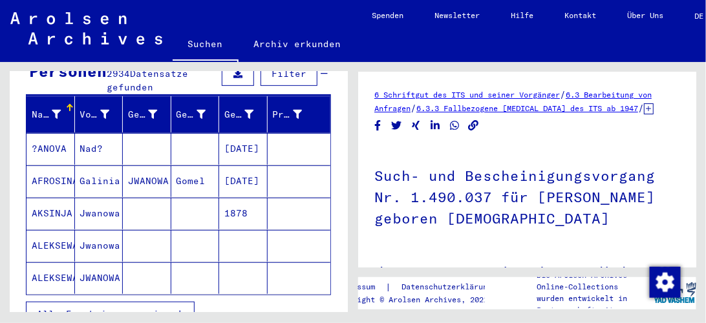
scroll to position [295, 0]
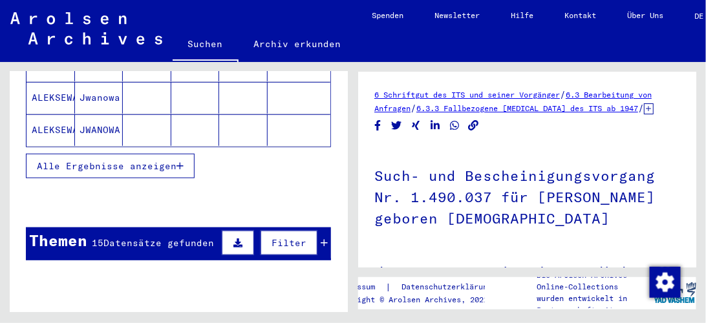
click at [136, 160] on span "Alle Ergebnisse anzeigen" at bounding box center [107, 166] width 140 height 12
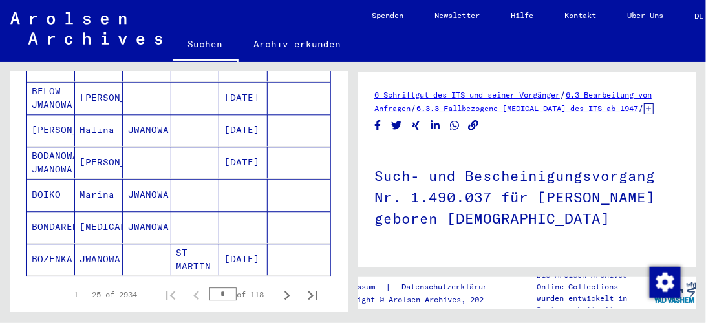
scroll to position [923, 0]
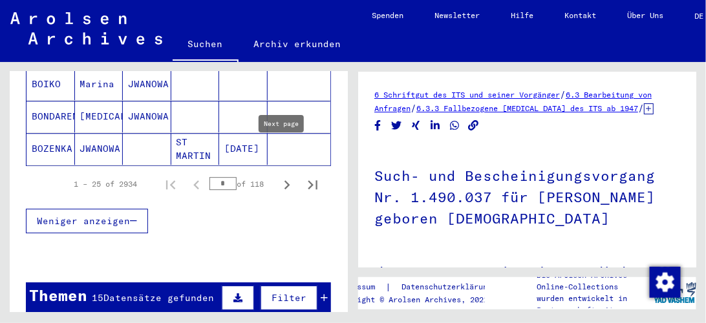
click at [282, 176] on icon "Next page" at bounding box center [287, 185] width 18 height 18
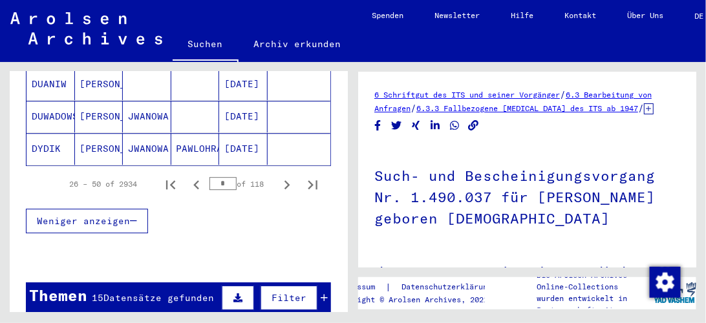
click at [282, 176] on icon "Next page" at bounding box center [287, 185] width 18 height 18
click at [284, 180] on icon "Next page" at bounding box center [287, 184] width 6 height 9
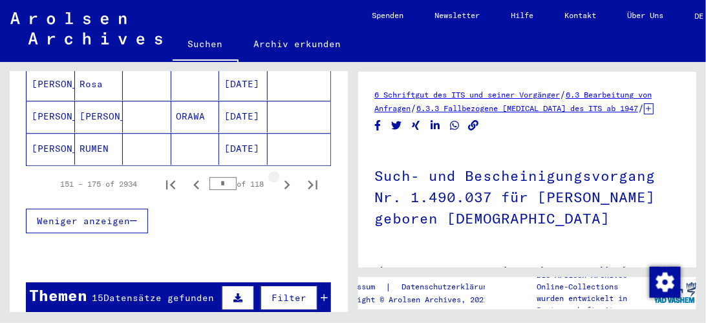
click at [284, 180] on icon "Next page" at bounding box center [287, 184] width 6 height 9
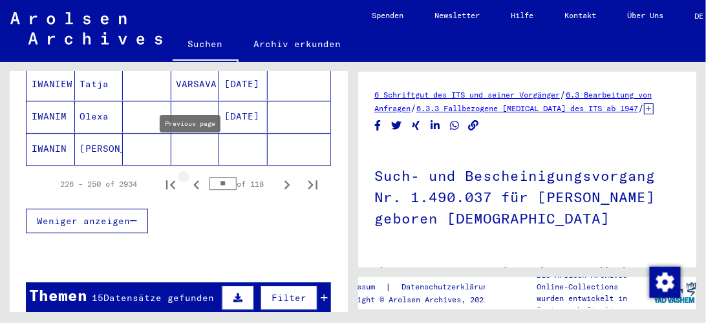
click at [193, 180] on icon "Previous page" at bounding box center [196, 184] width 6 height 9
type input "*"
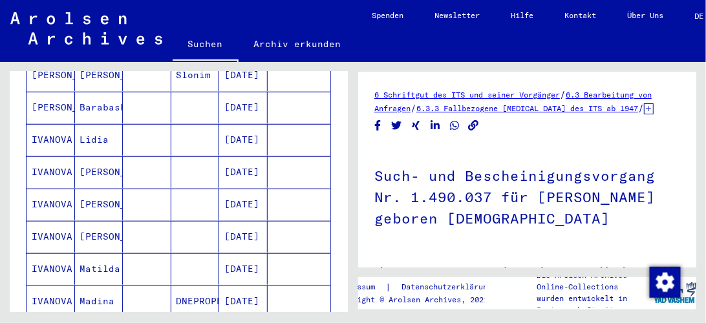
scroll to position [37, 0]
